Goal: Register for event/course

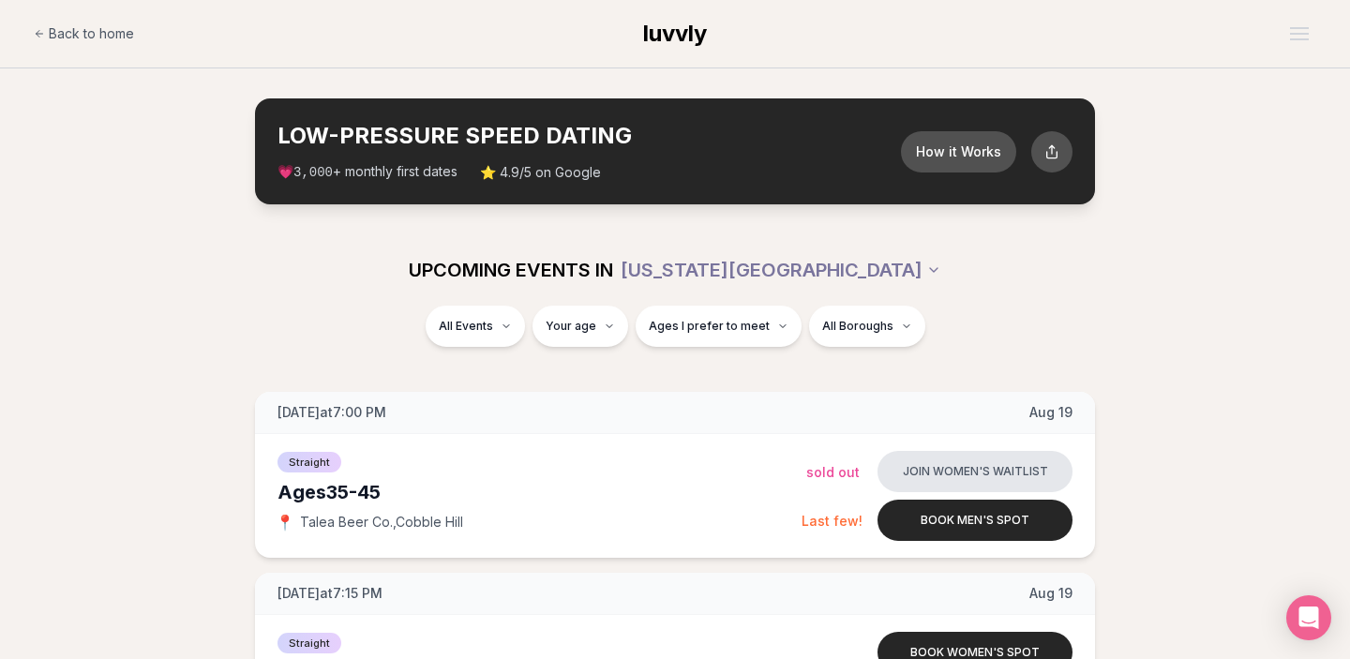
click at [1189, 265] on div "UPCOMING EVENTS IN [US_STATE][GEOGRAPHIC_DATA]" at bounding box center [675, 269] width 1050 height 41
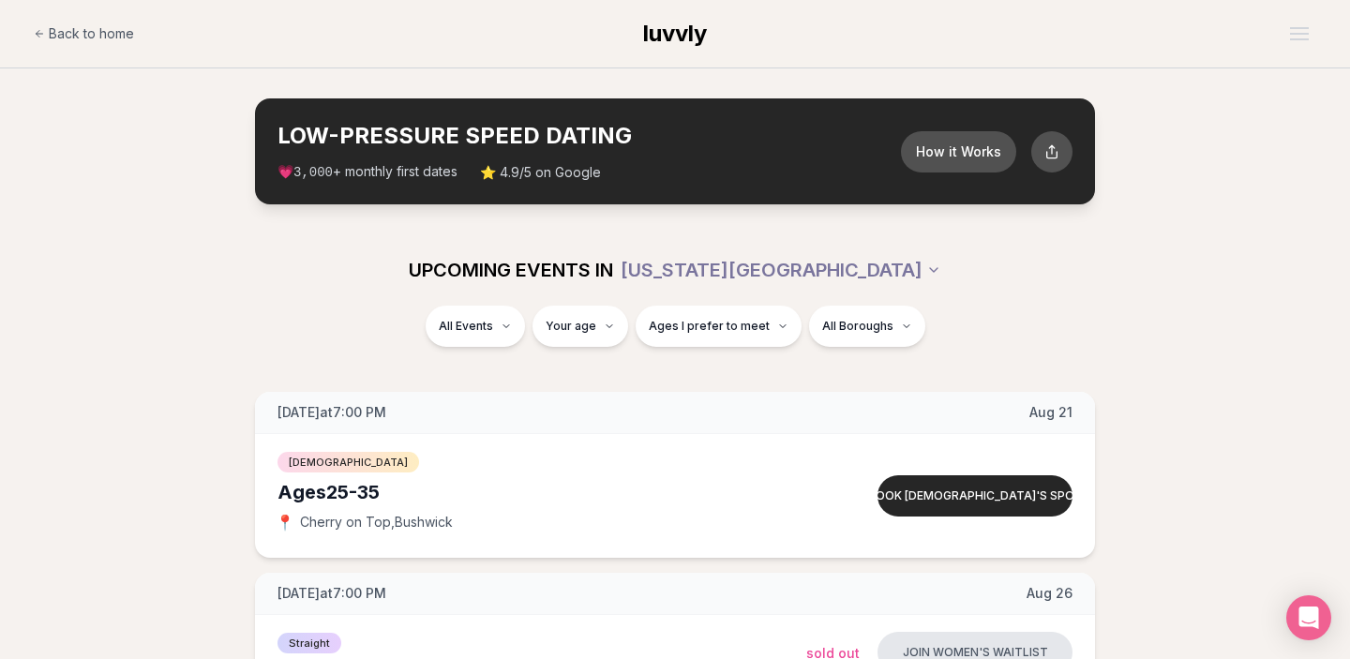
click at [99, 283] on div "UPCOMING EVENTS IN NEW YORK CITY All Events Your age Ages I prefer to meet All …" at bounding box center [675, 301] width 1350 height 135
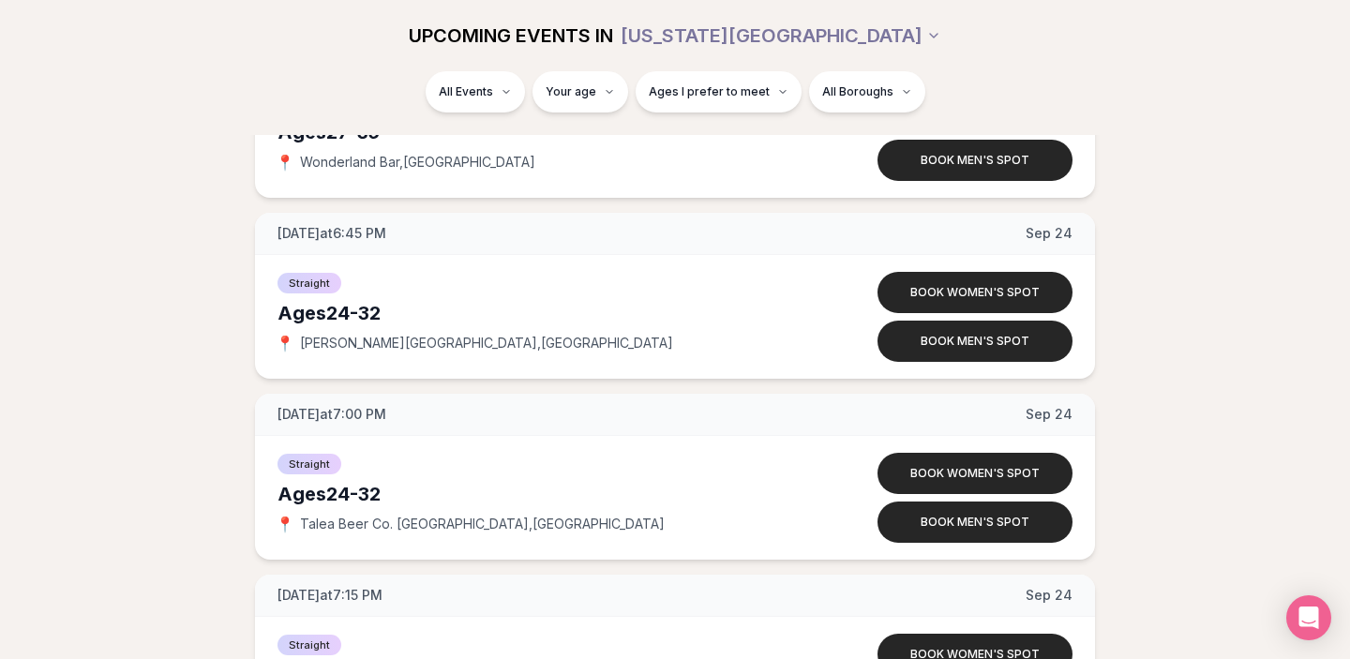
scroll to position [6527, 0]
